Goal: Find specific page/section: Find specific page/section

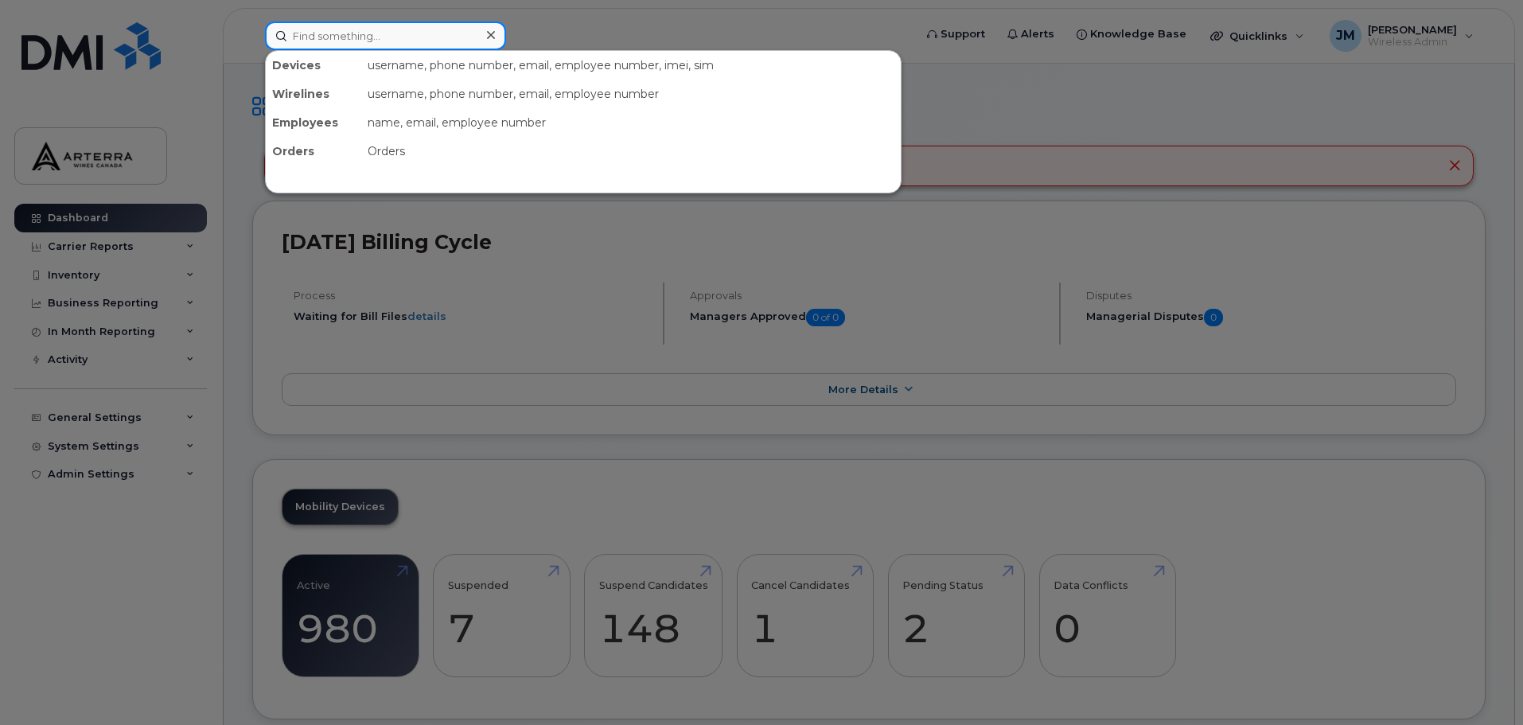
click at [409, 31] on input at bounding box center [385, 35] width 241 height 29
type input "[PERSON_NAME]"
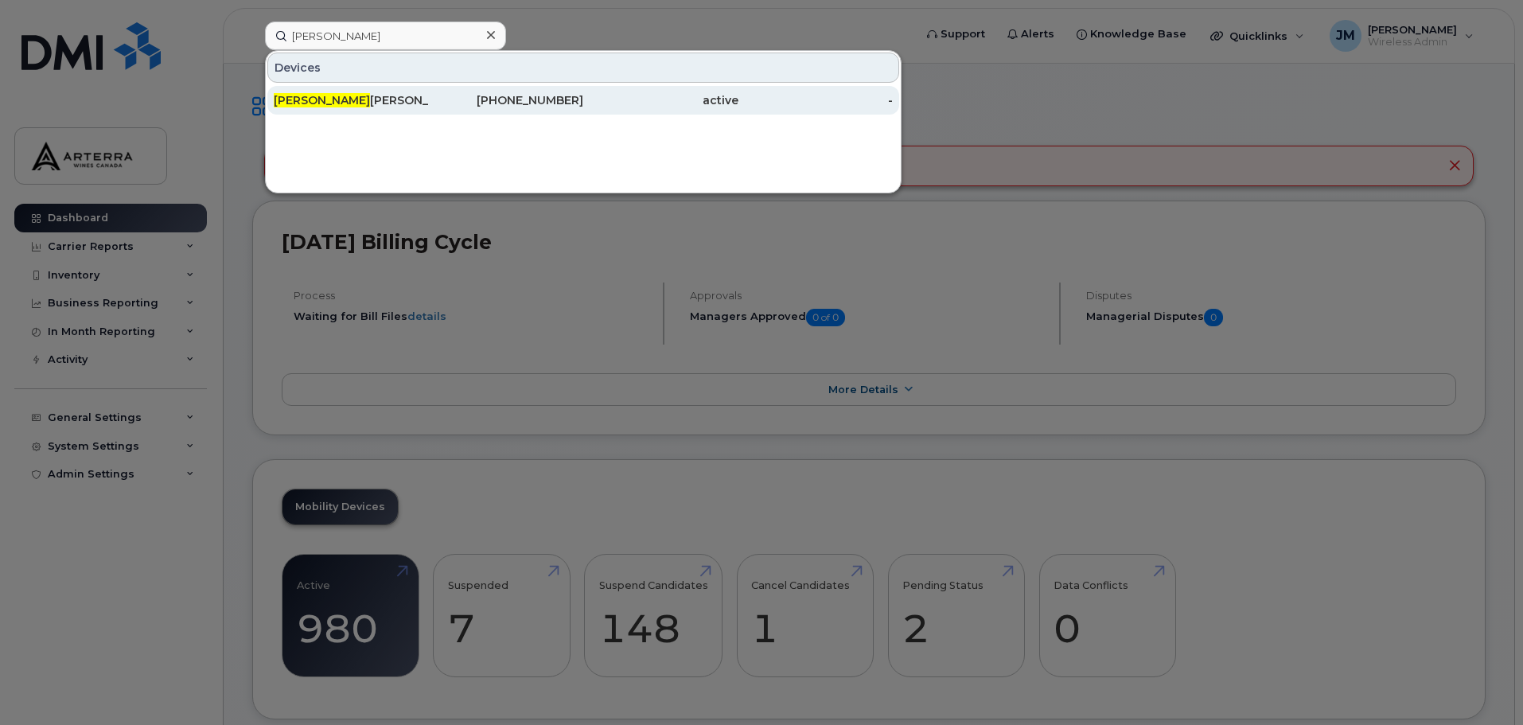
click at [331, 95] on div "[PERSON_NAME]" at bounding box center [351, 100] width 155 height 16
